Goal: Information Seeking & Learning: Check status

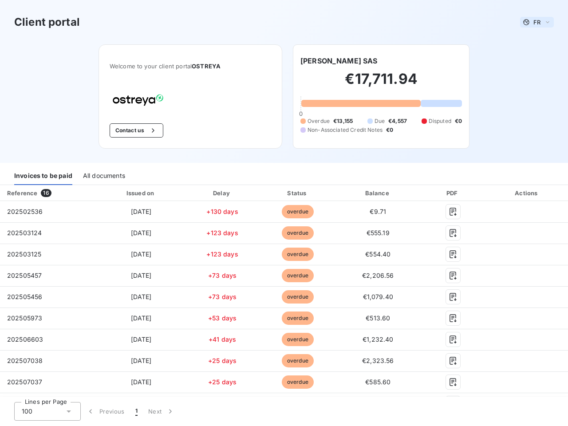
click at [533, 22] on span "FR" at bounding box center [536, 22] width 7 height 7
click at [131, 130] on button "Contact us" at bounding box center [137, 130] width 54 height 14
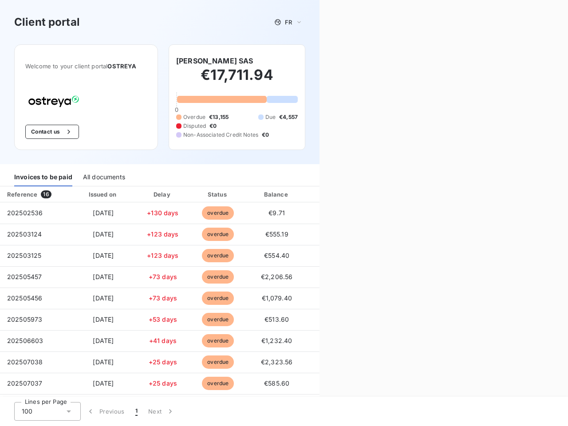
click at [335, 61] on div "Contact us Fill out the form below, and a member of our team will get back to y…" at bounding box center [443, 213] width 248 height 426
click at [43, 176] on div "Invoices to be paid" at bounding box center [43, 177] width 58 height 19
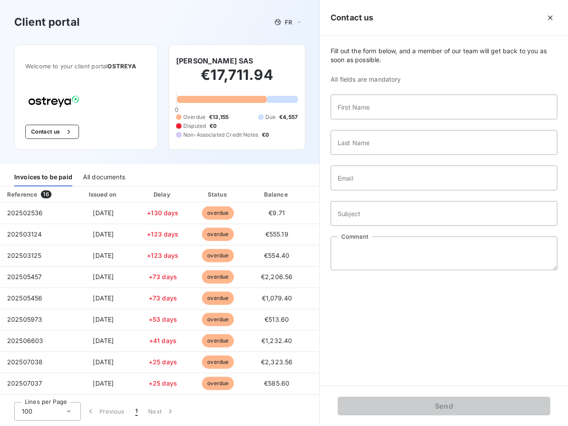
click at [103, 176] on div "All documents" at bounding box center [104, 177] width 42 height 19
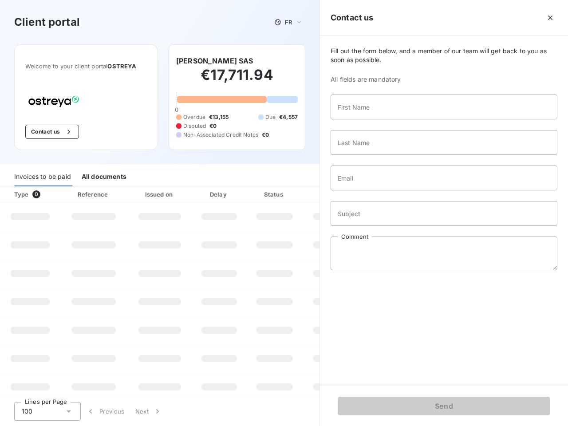
click at [47, 193] on div "Type 0" at bounding box center [33, 194] width 49 height 9
click at [138, 193] on div "Issued on" at bounding box center [159, 194] width 61 height 9
click at [219, 193] on div "Delay" at bounding box center [219, 194] width 51 height 9
click at [293, 193] on div at bounding box center [296, 194] width 9 height 9
click at [372, 193] on div "Fill out the form below, and a member of our team will get back to you as soon …" at bounding box center [444, 210] width 248 height 349
